Goal: Navigation & Orientation: Find specific page/section

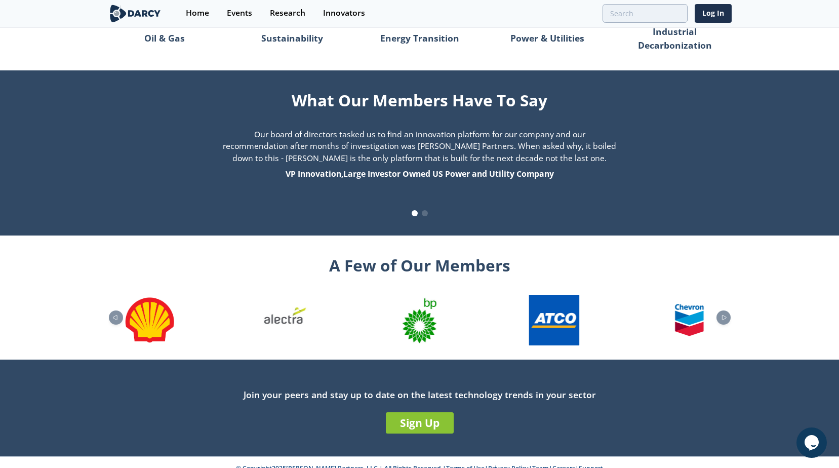
scroll to position [984, 0]
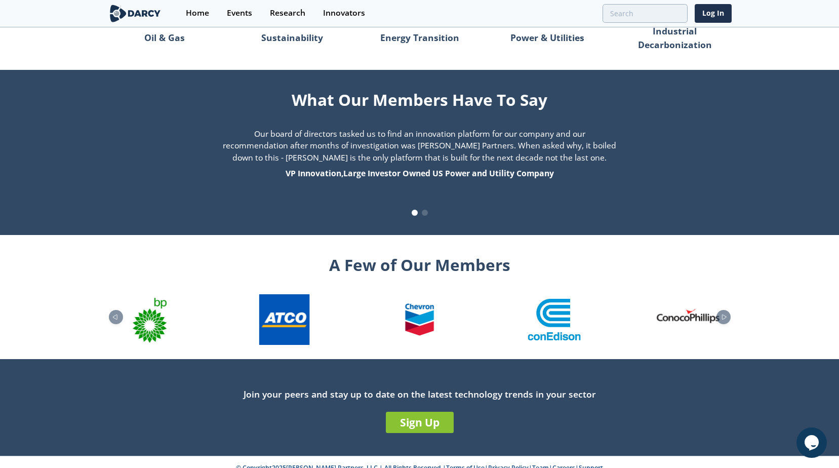
click at [579, 464] on link "Support" at bounding box center [591, 468] width 24 height 9
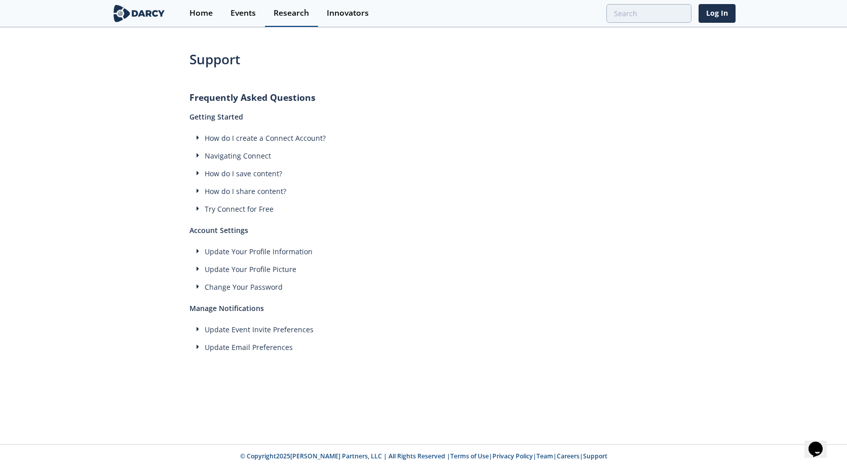
click at [279, 16] on div "Research" at bounding box center [291, 13] width 35 height 8
